Goal: Transaction & Acquisition: Purchase product/service

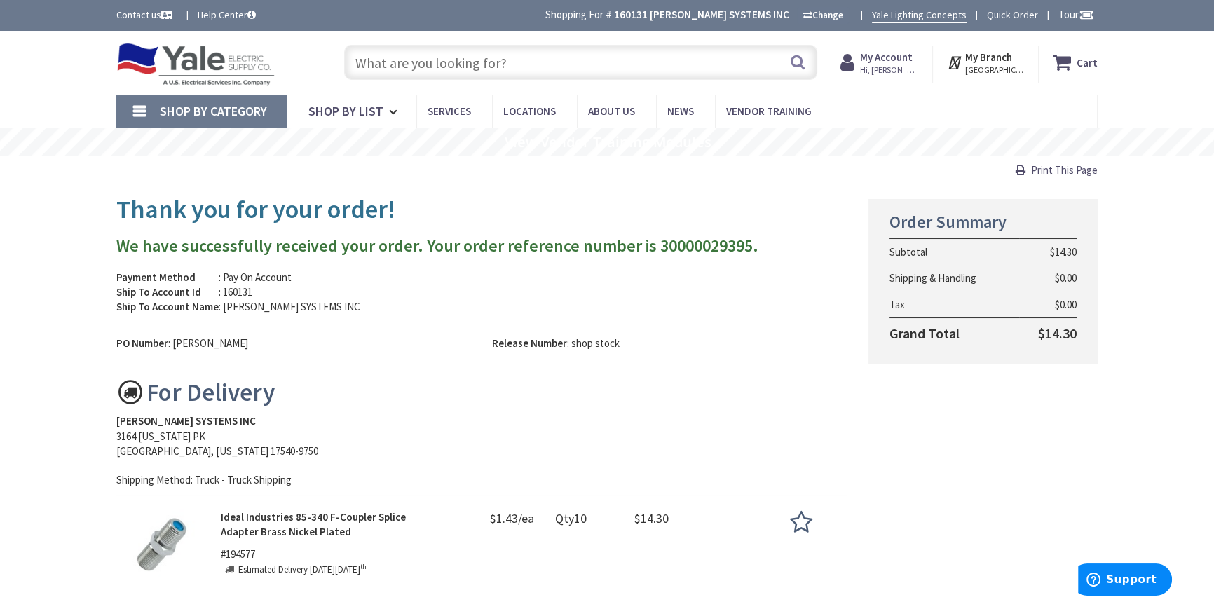
click at [449, 45] on input "text" at bounding box center [580, 62] width 473 height 35
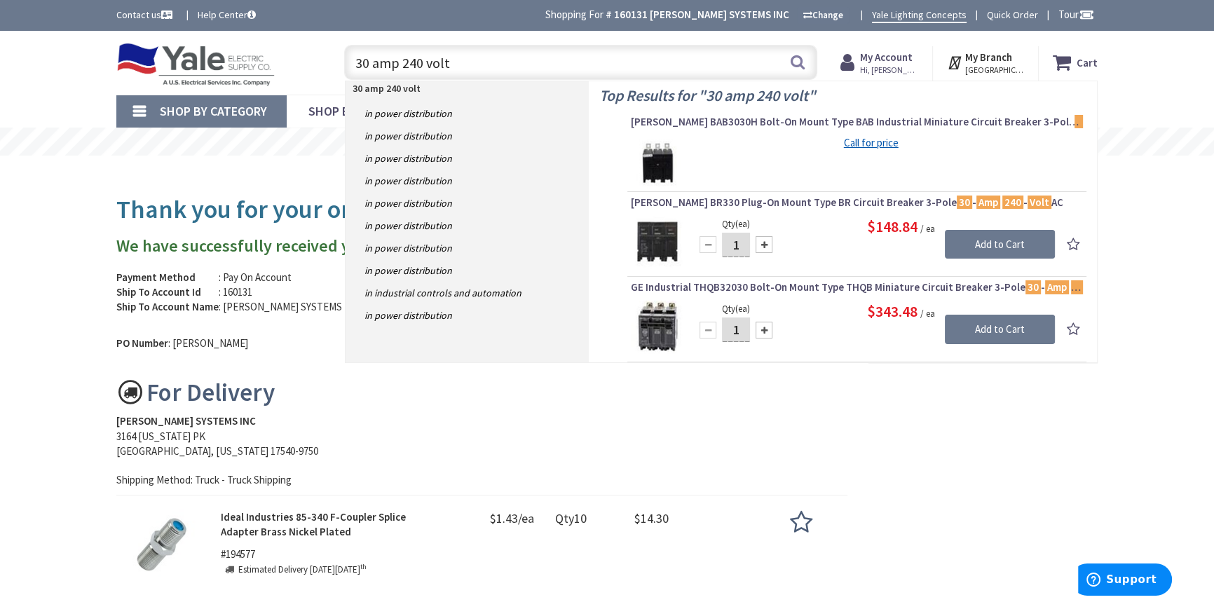
drag, startPoint x: 466, startPoint y: 63, endPoint x: 190, endPoint y: 62, distance: 275.6
click at [190, 62] on div "Toggle Nav 30 amp 240 volt 30 amp 240 volt Search Cart My Cart Close" at bounding box center [607, 62] width 1003 height 47
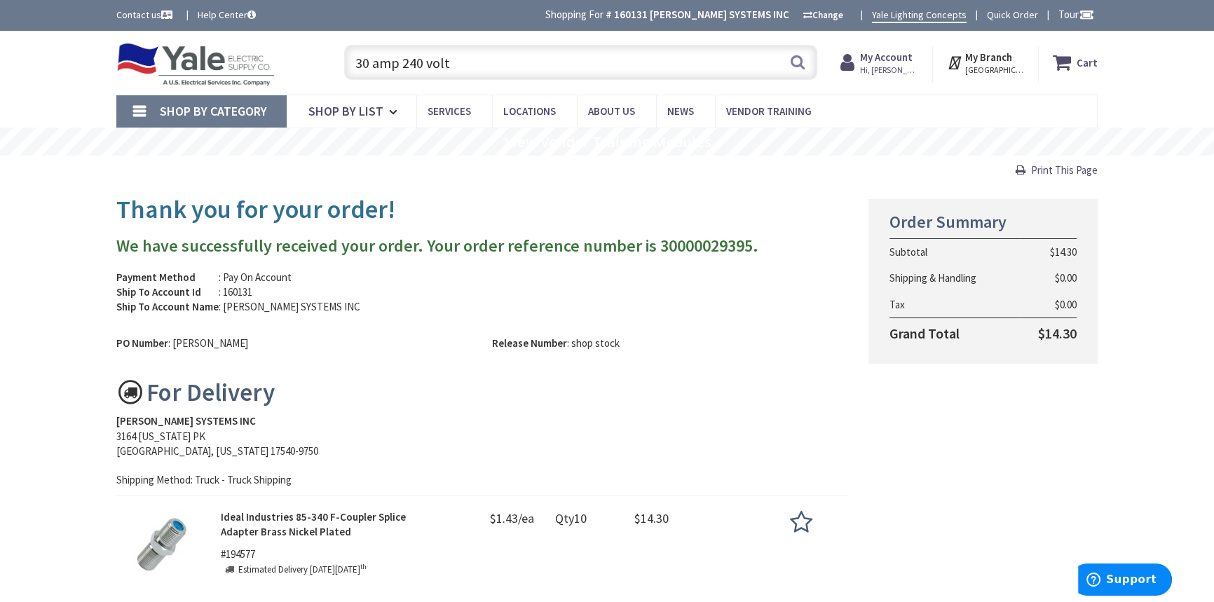
paste input "Arlington FSC405R"
type input "Arlington FSC405R"
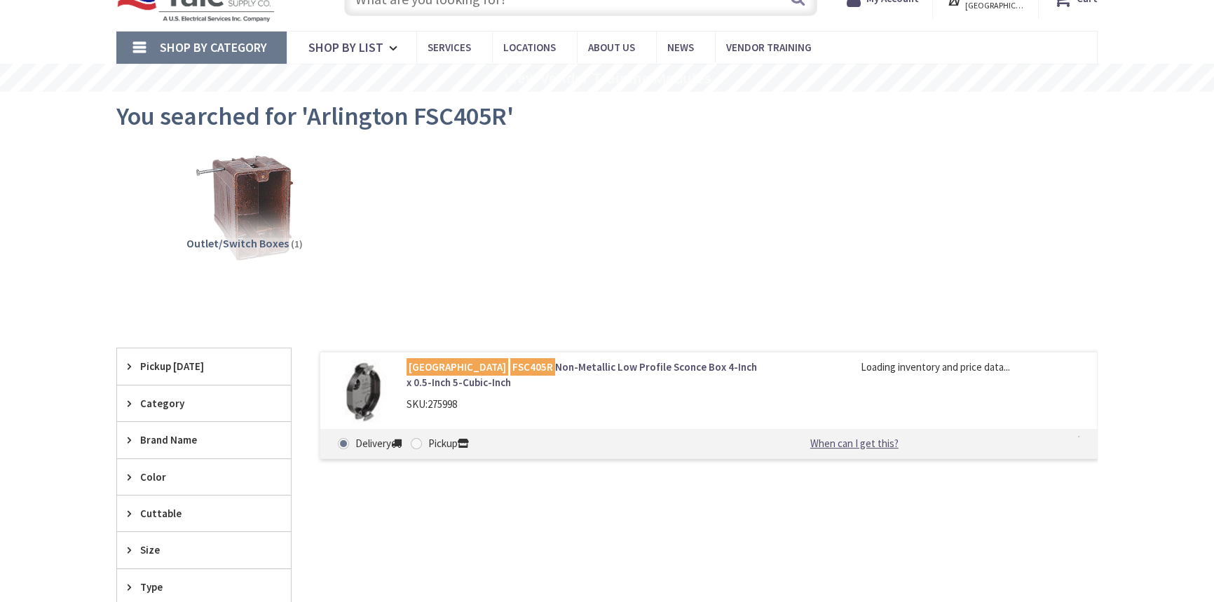
type input "[GEOGRAPHIC_DATA], [GEOGRAPHIC_DATA]"
